Goal: Check status

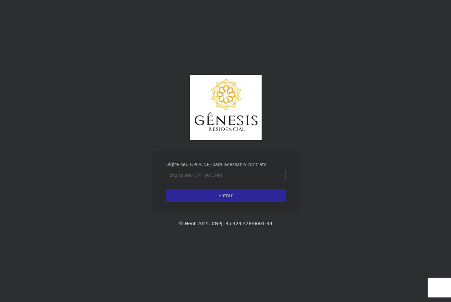
click at [202, 150] on div "Digite seu CPF/CNPJ para acessar o contrato Entrar © Hent 2025. CNPJ: 35.429.42…" at bounding box center [225, 151] width 451 height 302
click at [219, 176] on input "Digite seu CPF/CNPJ para acessar o contrato" at bounding box center [226, 175] width 120 height 12
type input "44319529855"
click at [166, 189] on input "Entrar" at bounding box center [226, 195] width 120 height 13
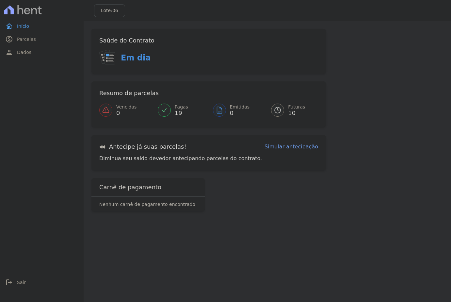
click at [285, 111] on link "Futuras 10" at bounding box center [290, 110] width 55 height 18
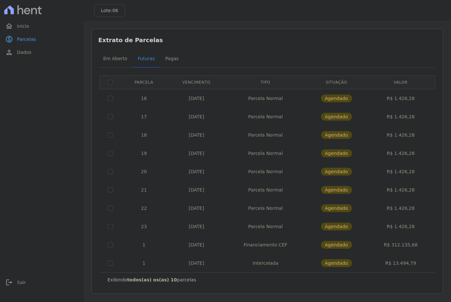
drag, startPoint x: 390, startPoint y: 261, endPoint x: 414, endPoint y: 265, distance: 24.5
click at [414, 265] on td "R$ 13.494,79" at bounding box center [401, 263] width 66 height 18
drag, startPoint x: 414, startPoint y: 265, endPoint x: 405, endPoint y: 263, distance: 9.5
click at [405, 263] on td "R$ 13.494,79" at bounding box center [401, 263] width 66 height 18
